Goal: Task Accomplishment & Management: Use online tool/utility

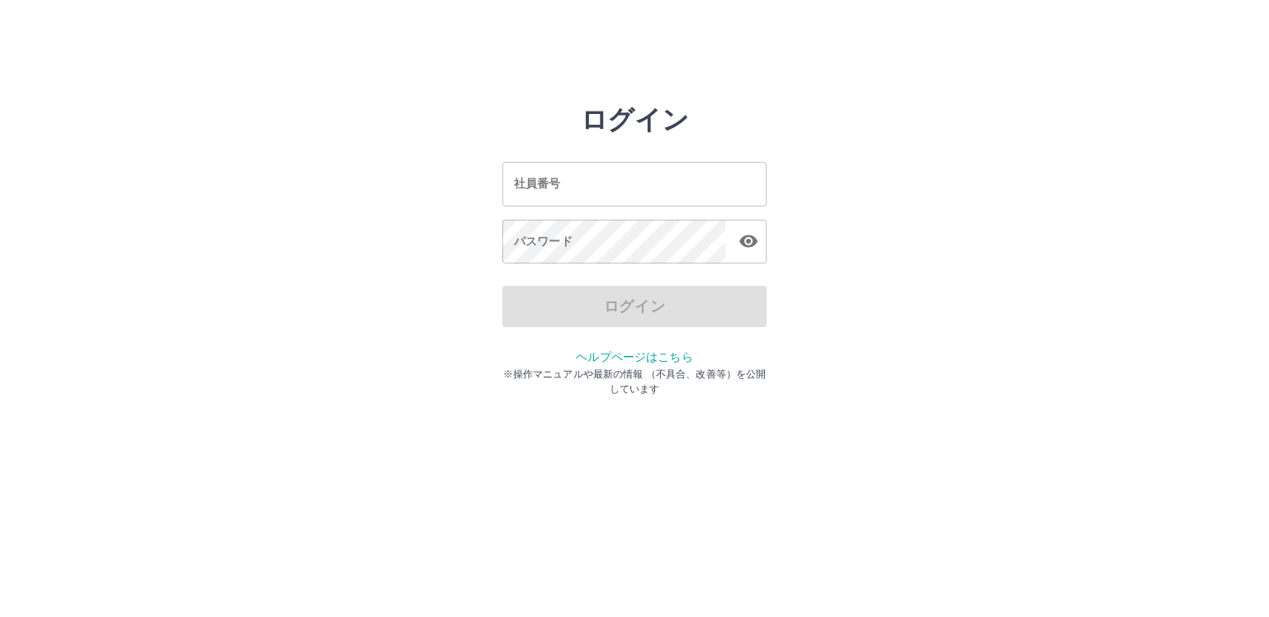
click at [556, 184] on input "社員番号" at bounding box center [634, 184] width 264 height 44
type input "*******"
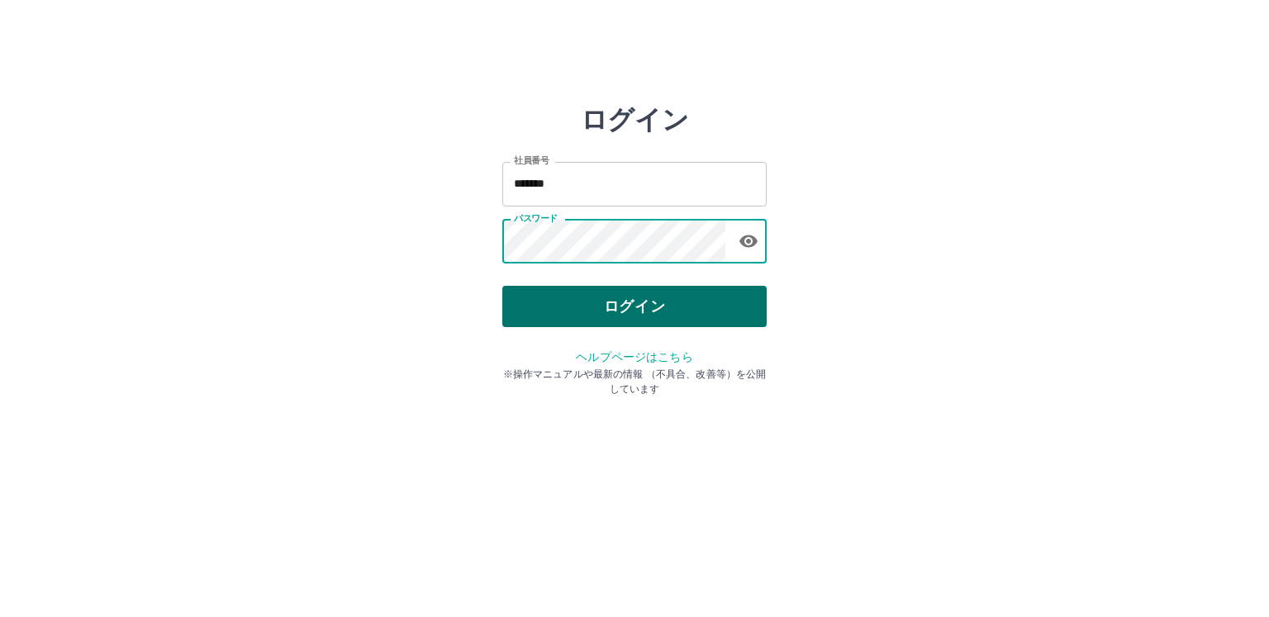
click at [640, 311] on button "ログイン" at bounding box center [634, 306] width 264 height 41
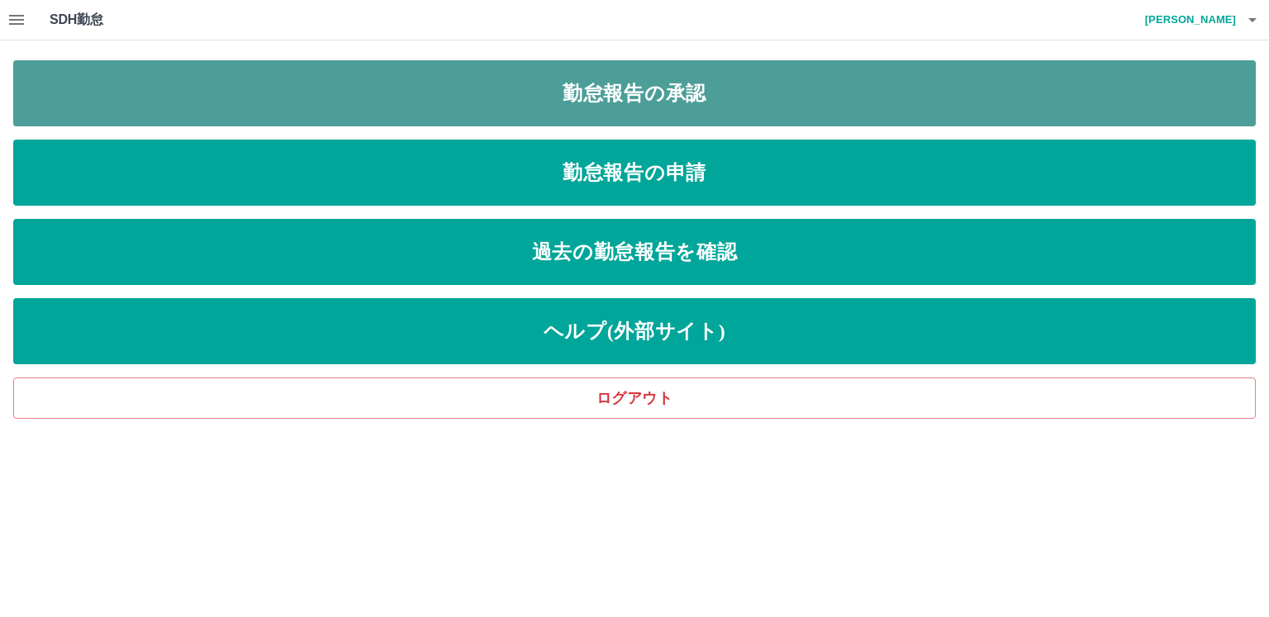
click at [648, 89] on link "勤怠報告の承認" at bounding box center [634, 93] width 1243 height 66
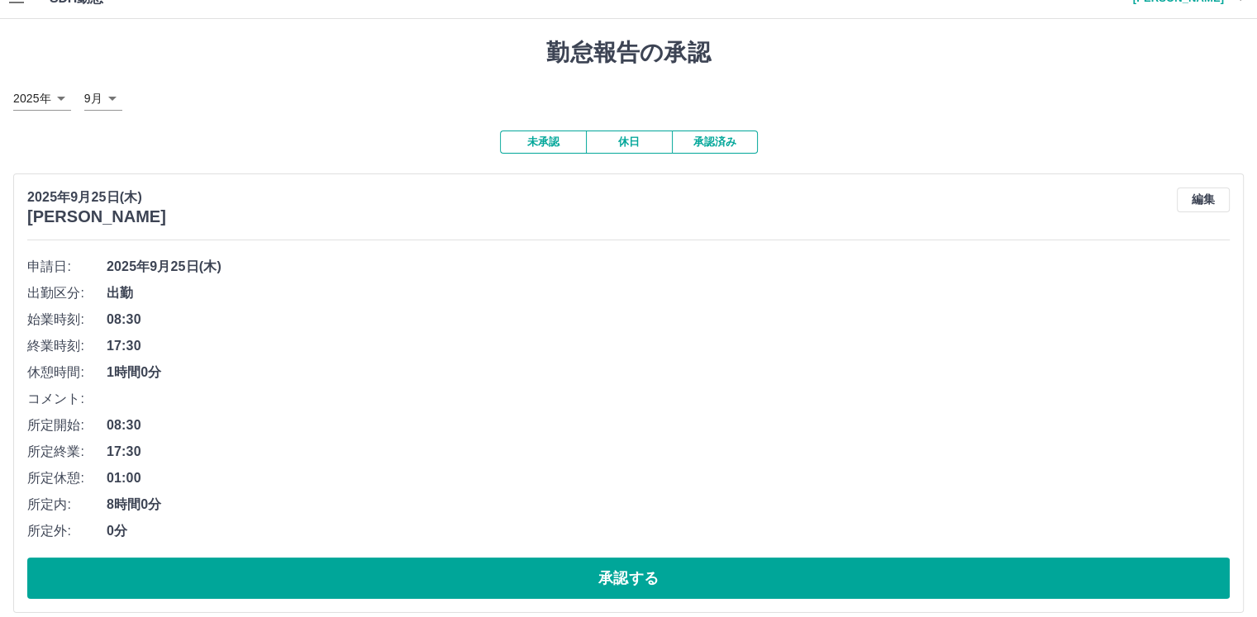
scroll to position [23, 0]
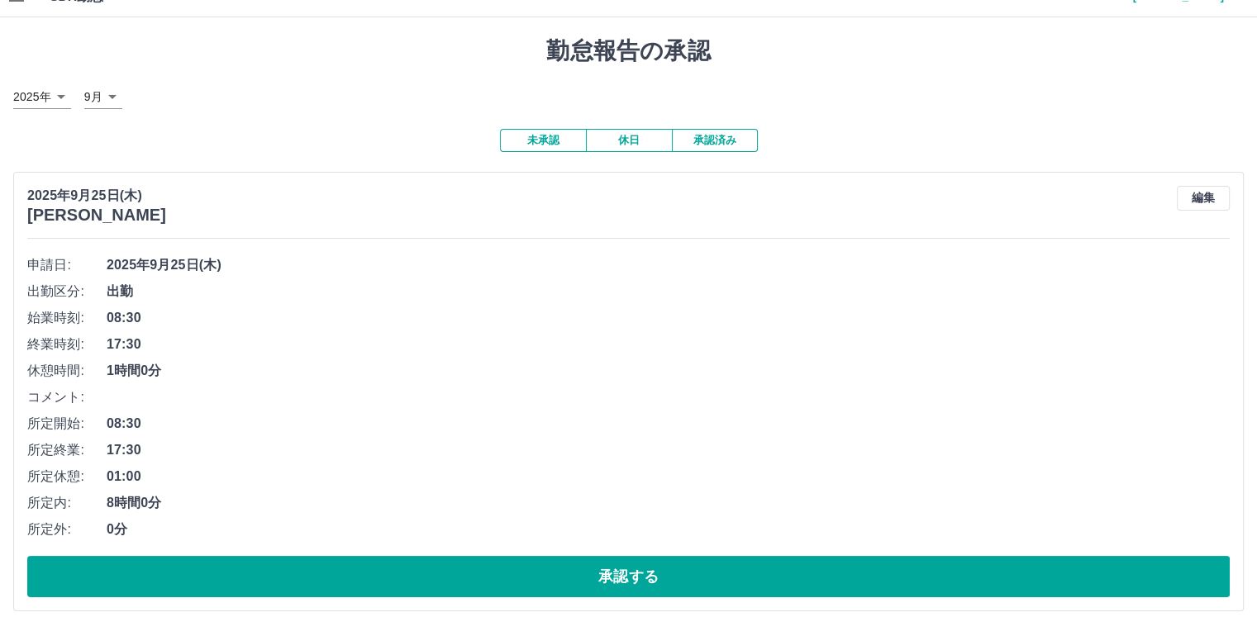
click at [634, 136] on button "休日" at bounding box center [629, 140] width 86 height 23
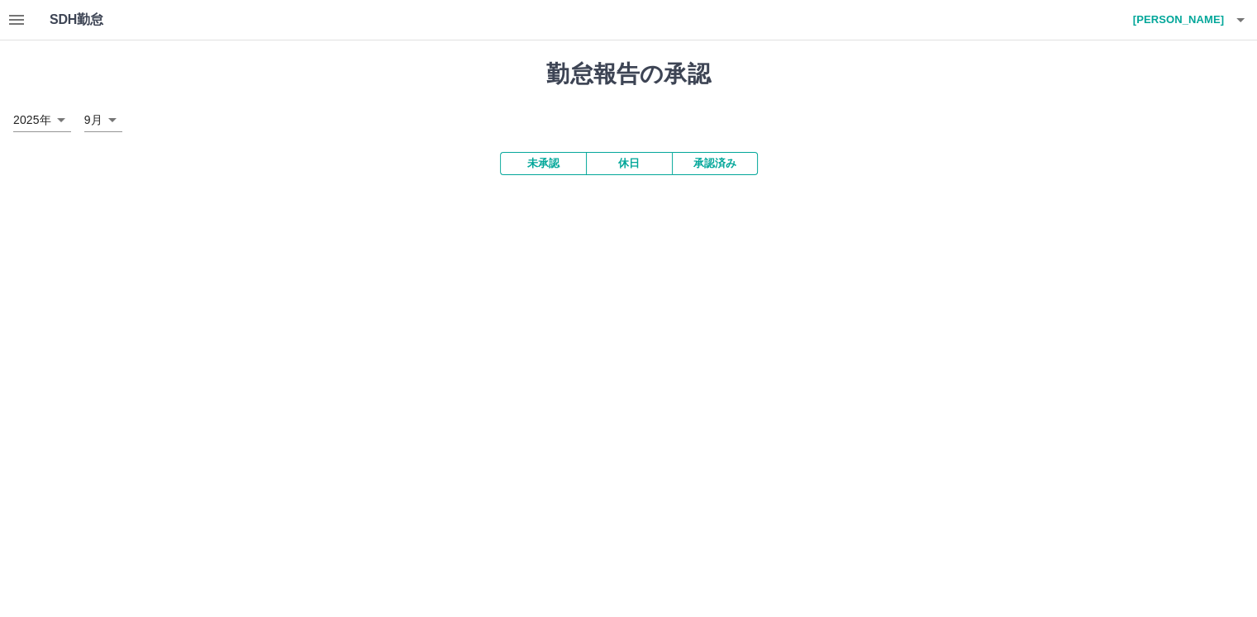
scroll to position [0, 0]
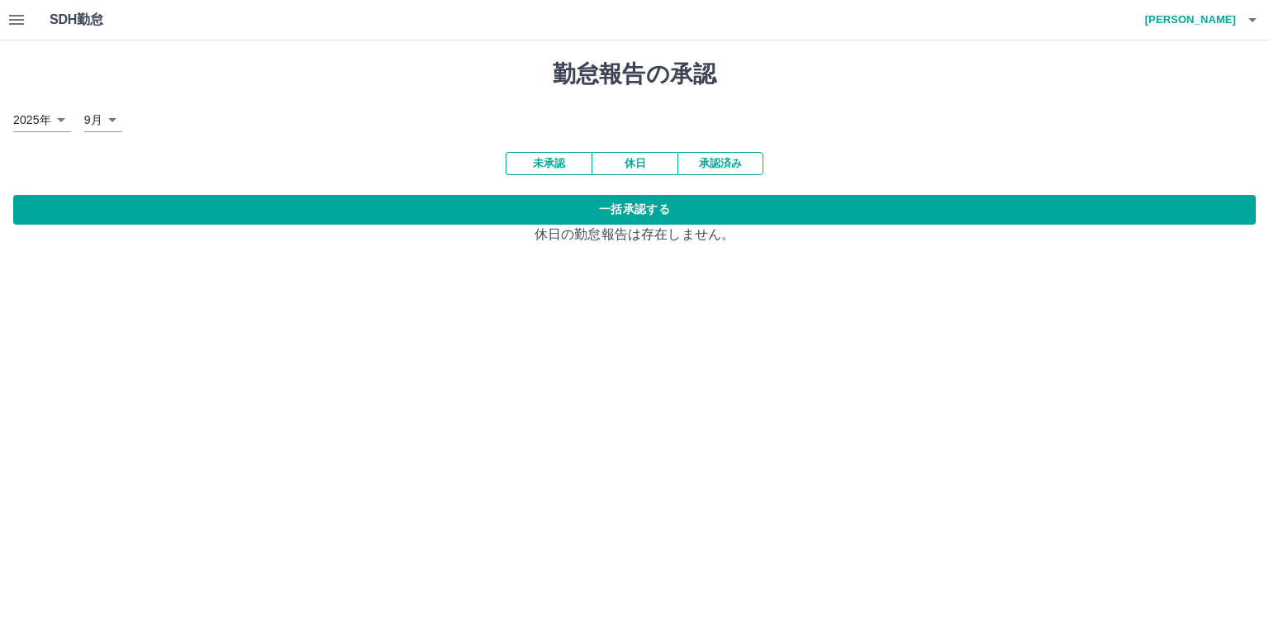
click at [742, 164] on button "承認済み" at bounding box center [721, 163] width 86 height 23
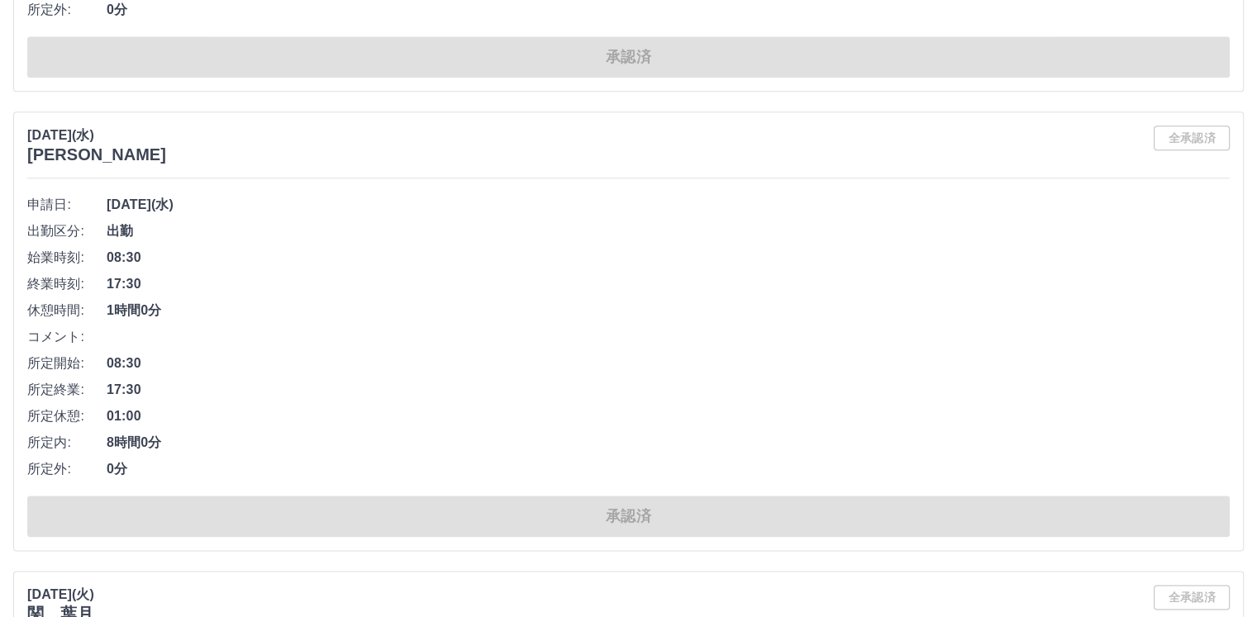
scroll to position [9929, 0]
